Goal: Obtain resource: Download file/media

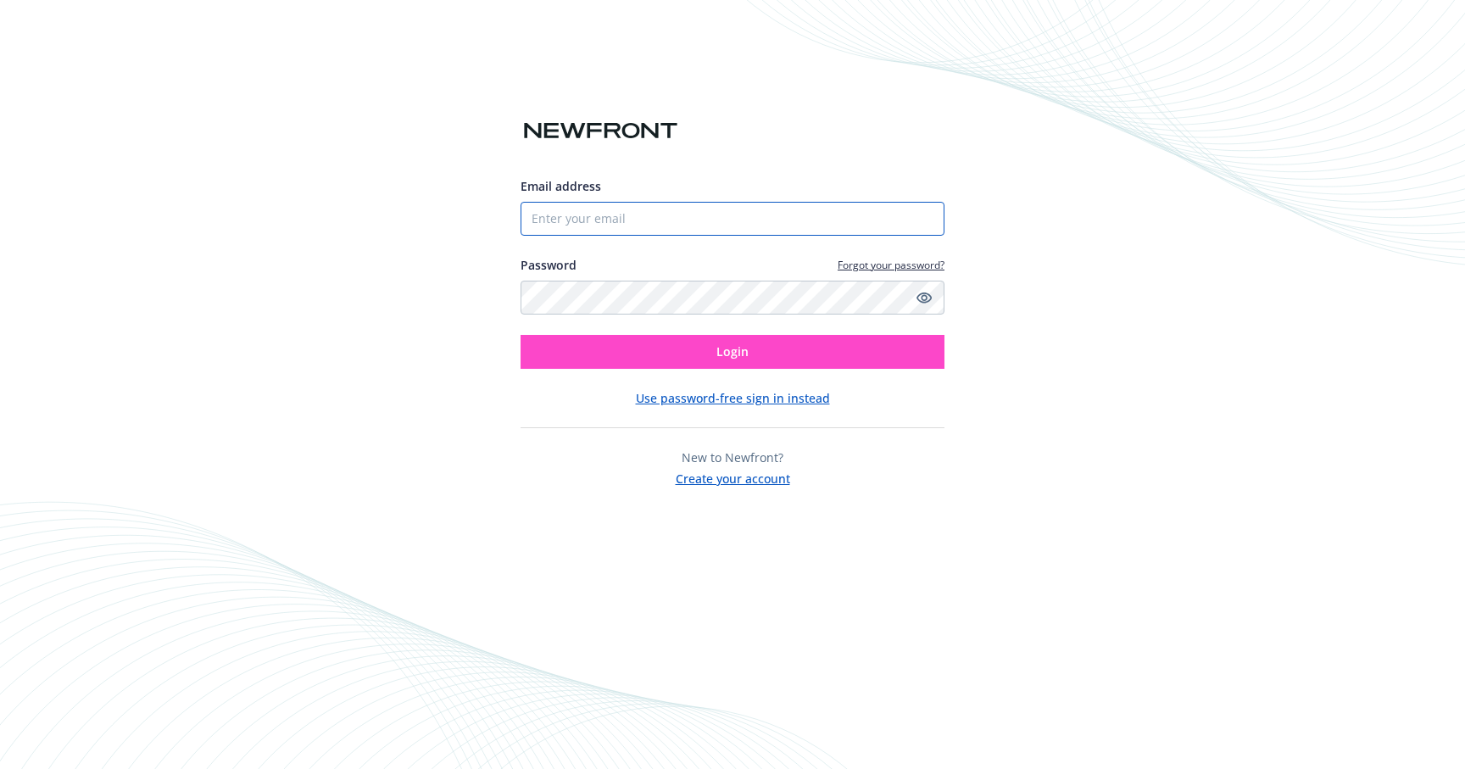
type input "[PERSON_NAME][EMAIL_ADDRESS][PERSON_NAME][DOMAIN_NAME]"
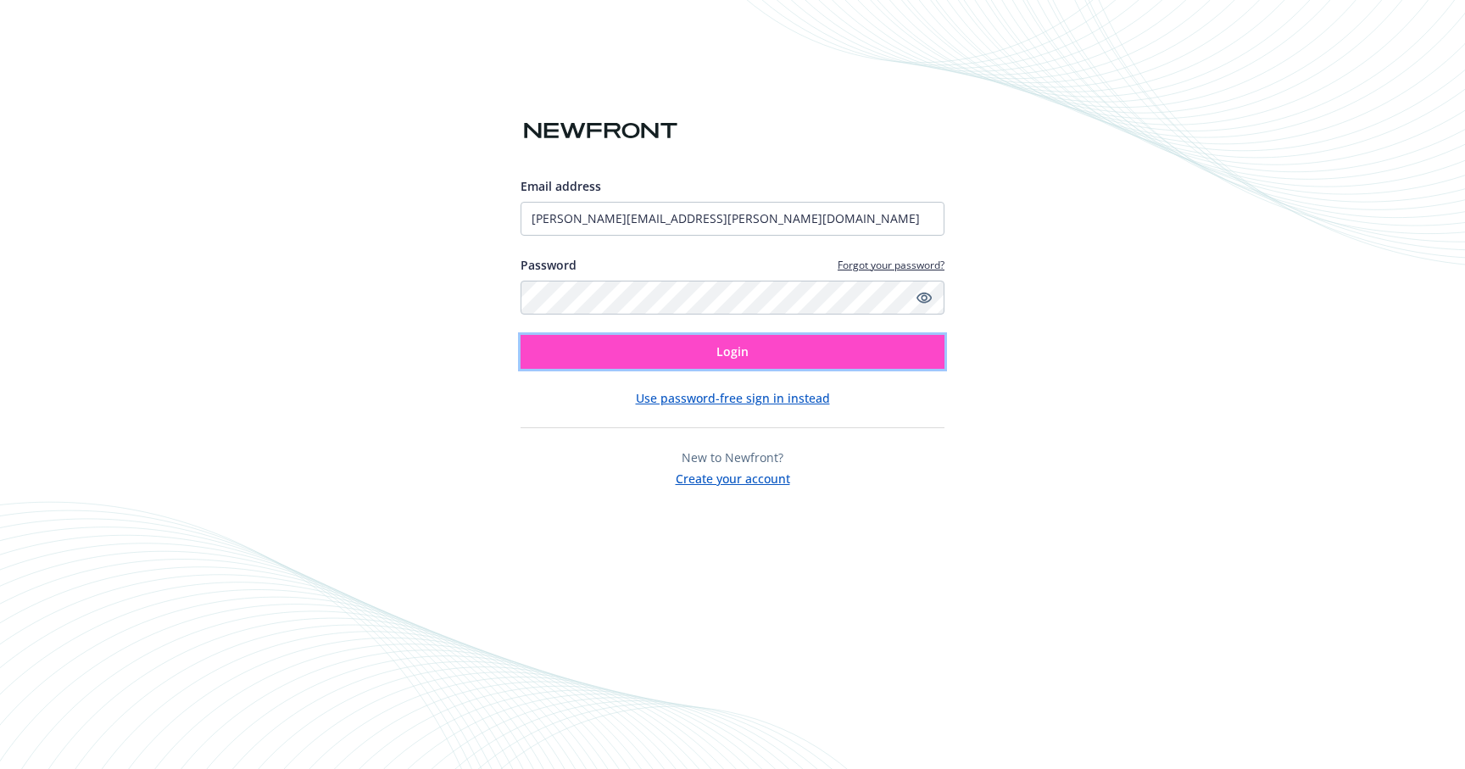
click at [609, 353] on button "Login" at bounding box center [733, 352] width 424 height 34
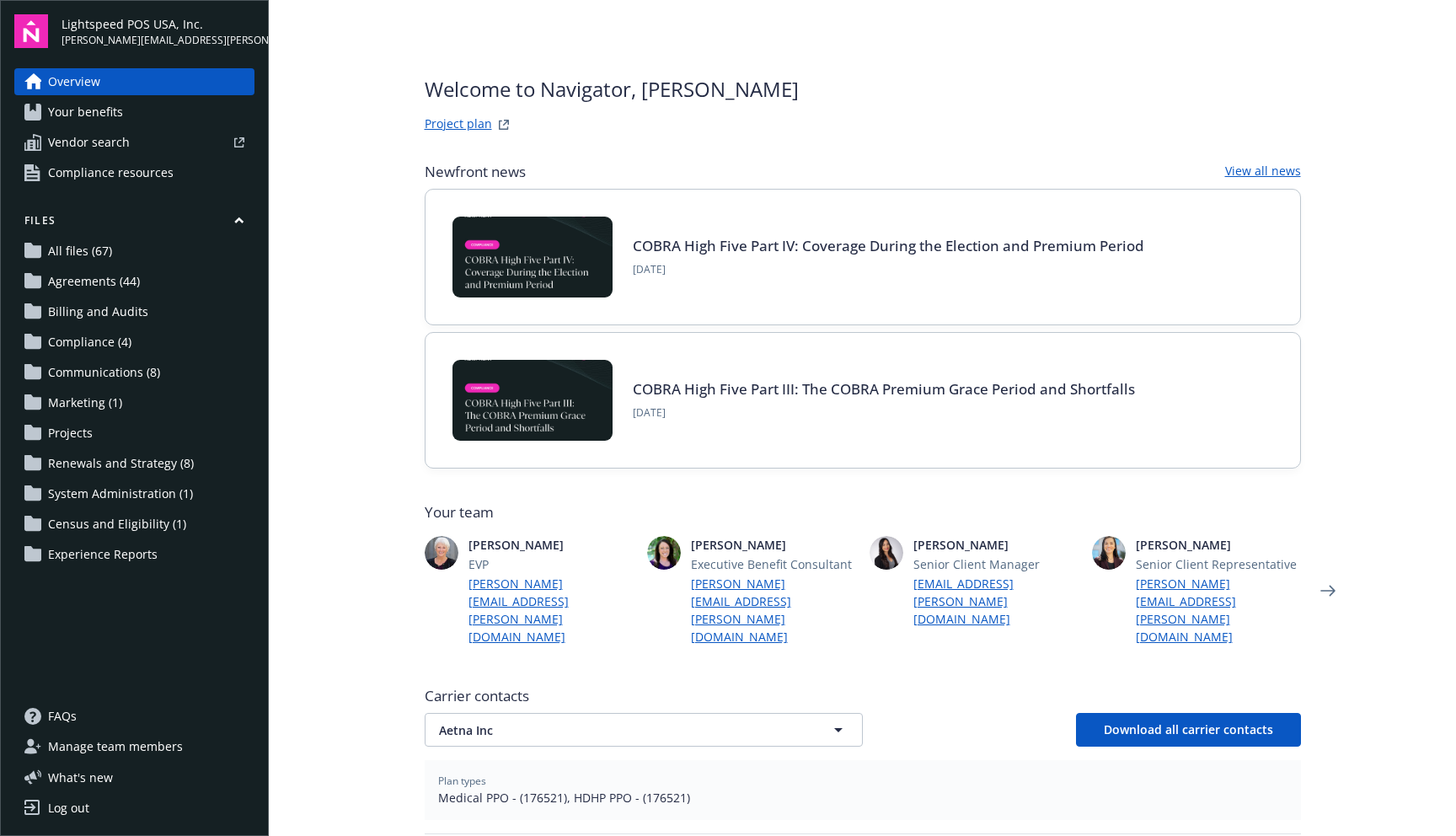
click at [111, 462] on span "Renewals and Strategy (8)" at bounding box center [120, 463] width 146 height 27
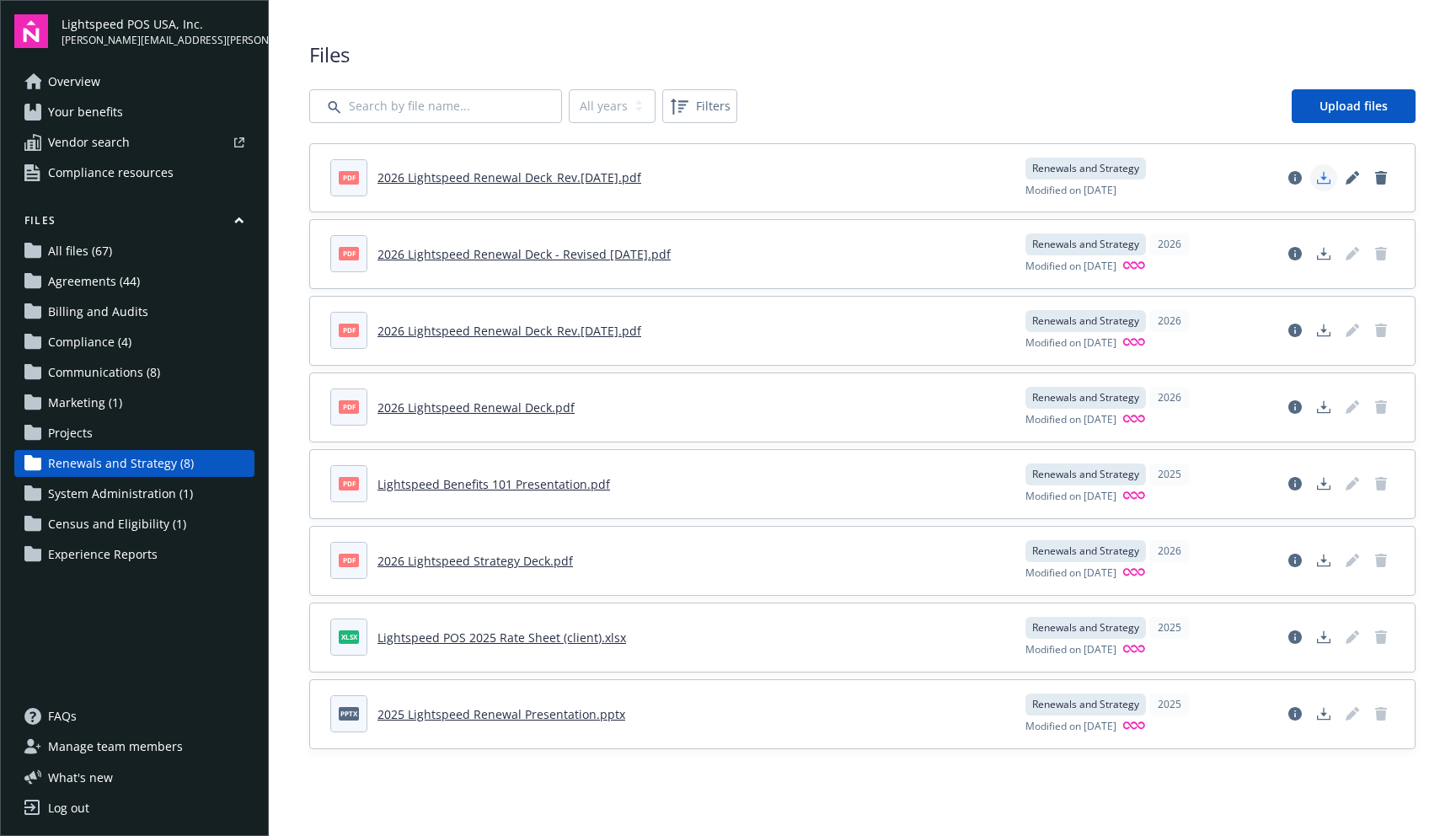
click at [1320, 180] on icon "Download document" at bounding box center [1324, 178] width 14 height 14
